Goal: Information Seeking & Learning: Find specific fact

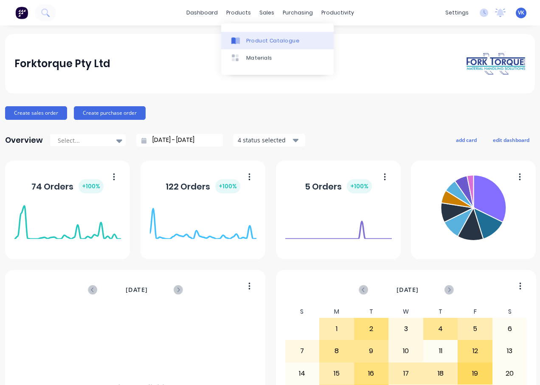
click at [234, 41] on icon at bounding box center [233, 40] width 4 height 7
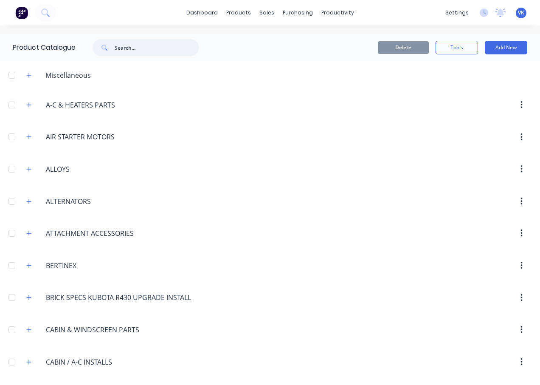
click at [131, 51] on input "text" at bounding box center [157, 47] width 84 height 17
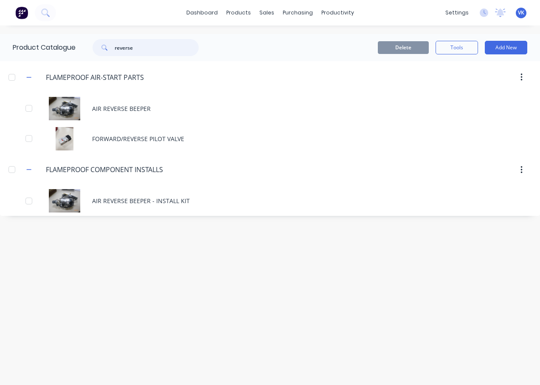
click at [125, 54] on input "reverse" at bounding box center [157, 47] width 84 height 17
type input "strobe"
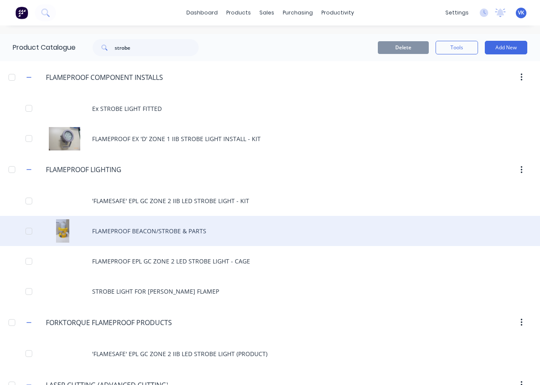
click at [65, 224] on div "FLAMEPROOF BEACON/STROBE & PARTS" at bounding box center [270, 231] width 540 height 30
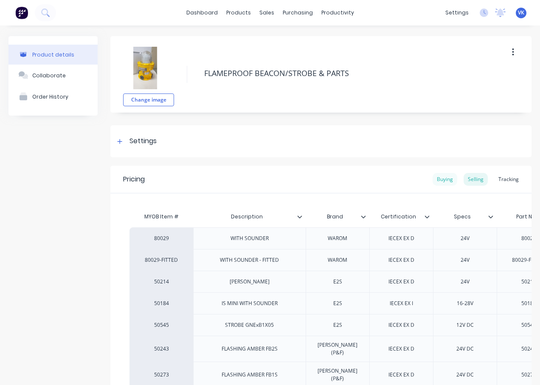
click at [449, 176] on div "Buying" at bounding box center [445, 179] width 25 height 13
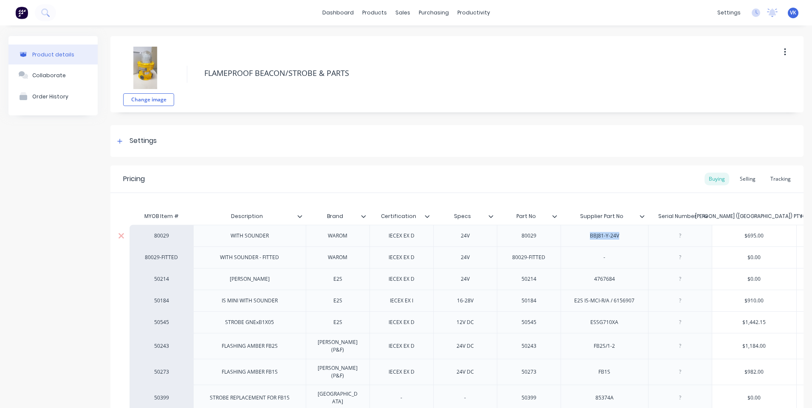
drag, startPoint x: 625, startPoint y: 236, endPoint x: 586, endPoint y: 238, distance: 39.1
click at [539, 238] on div "BBJ81-Y-24V" at bounding box center [604, 235] width 43 height 11
copy div "BBJ81-Y-24V"
type textarea "x"
